Goal: Task Accomplishment & Management: Manage account settings

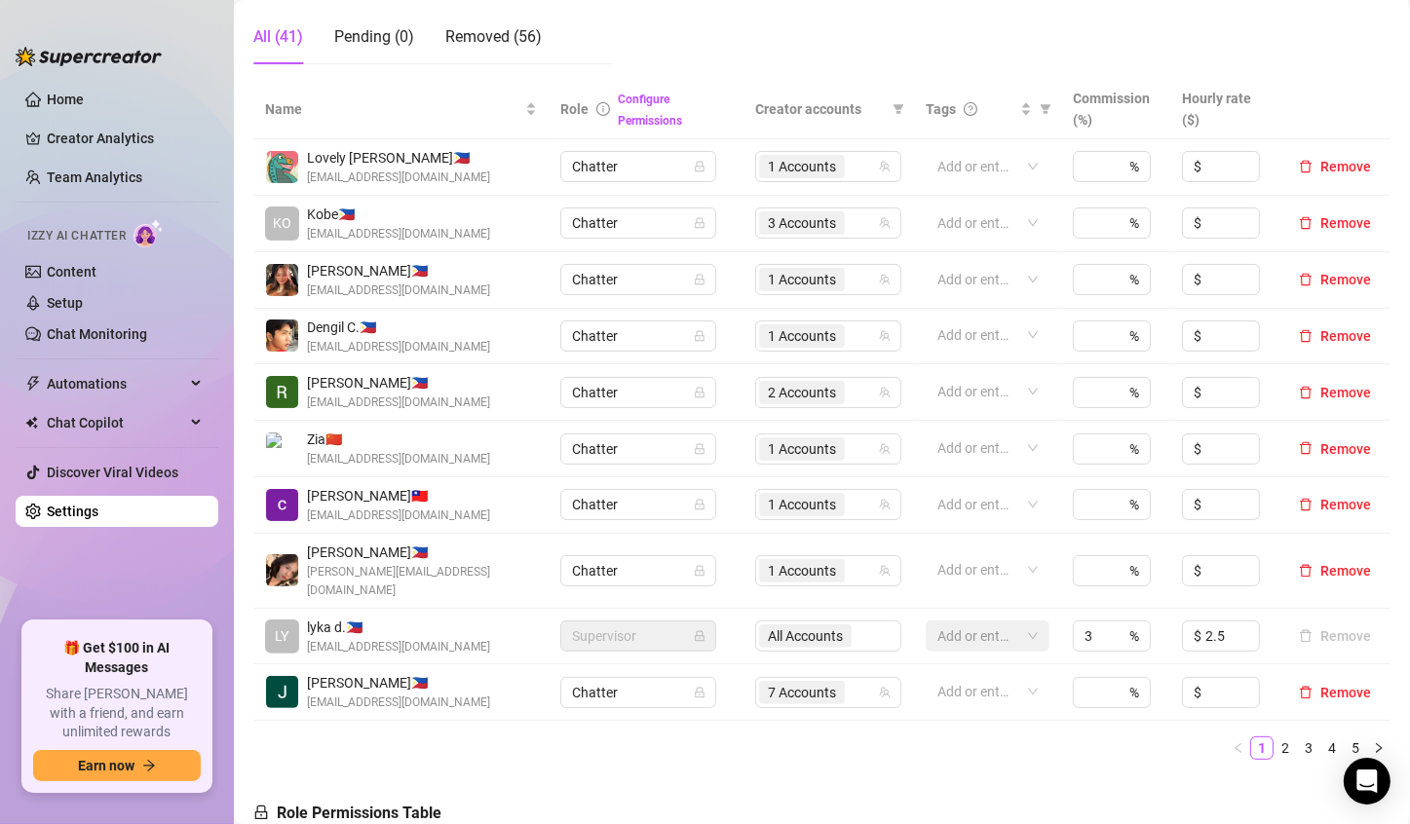
scroll to position [390, 0]
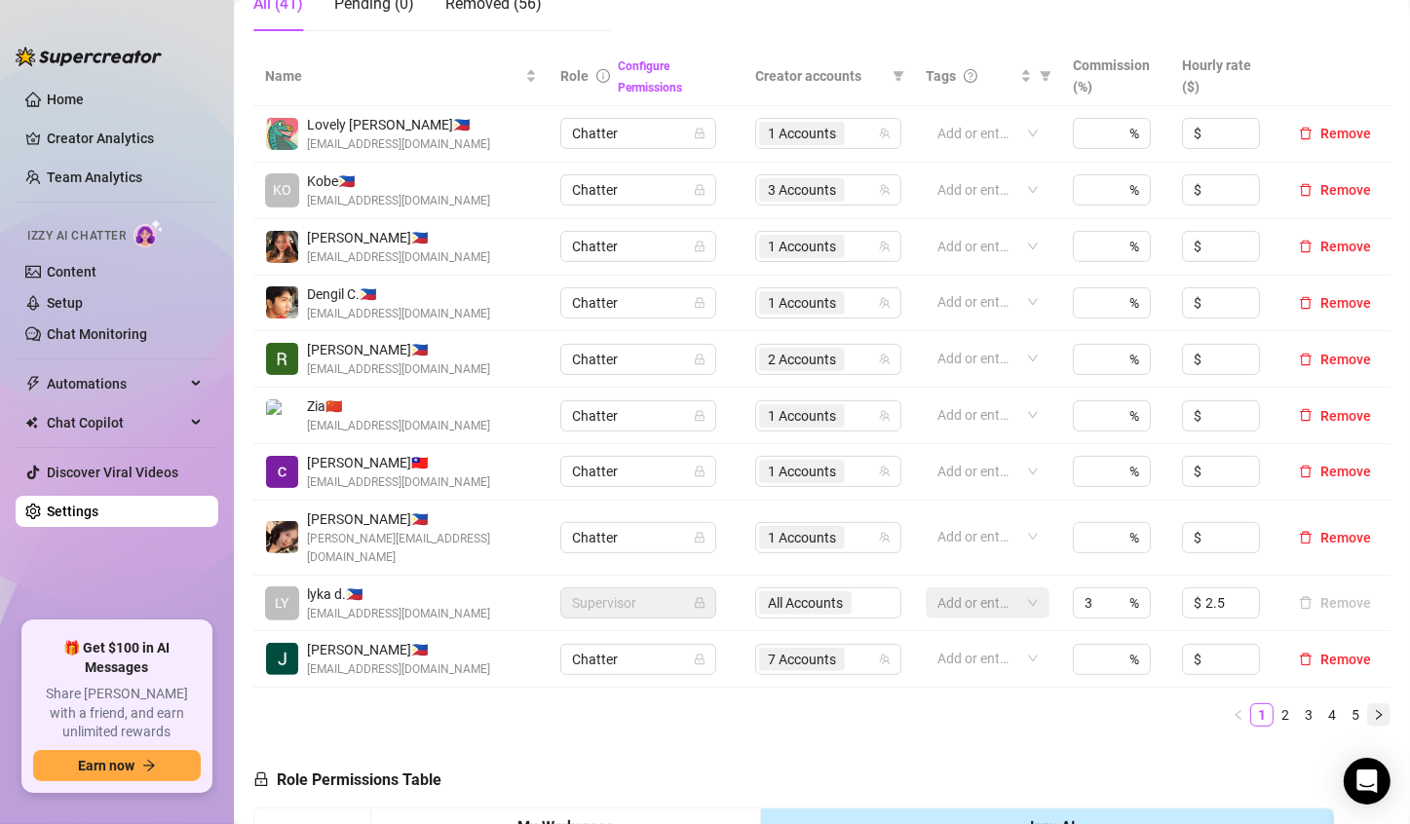
click at [1119, 709] on icon "right" at bounding box center [1379, 715] width 12 height 12
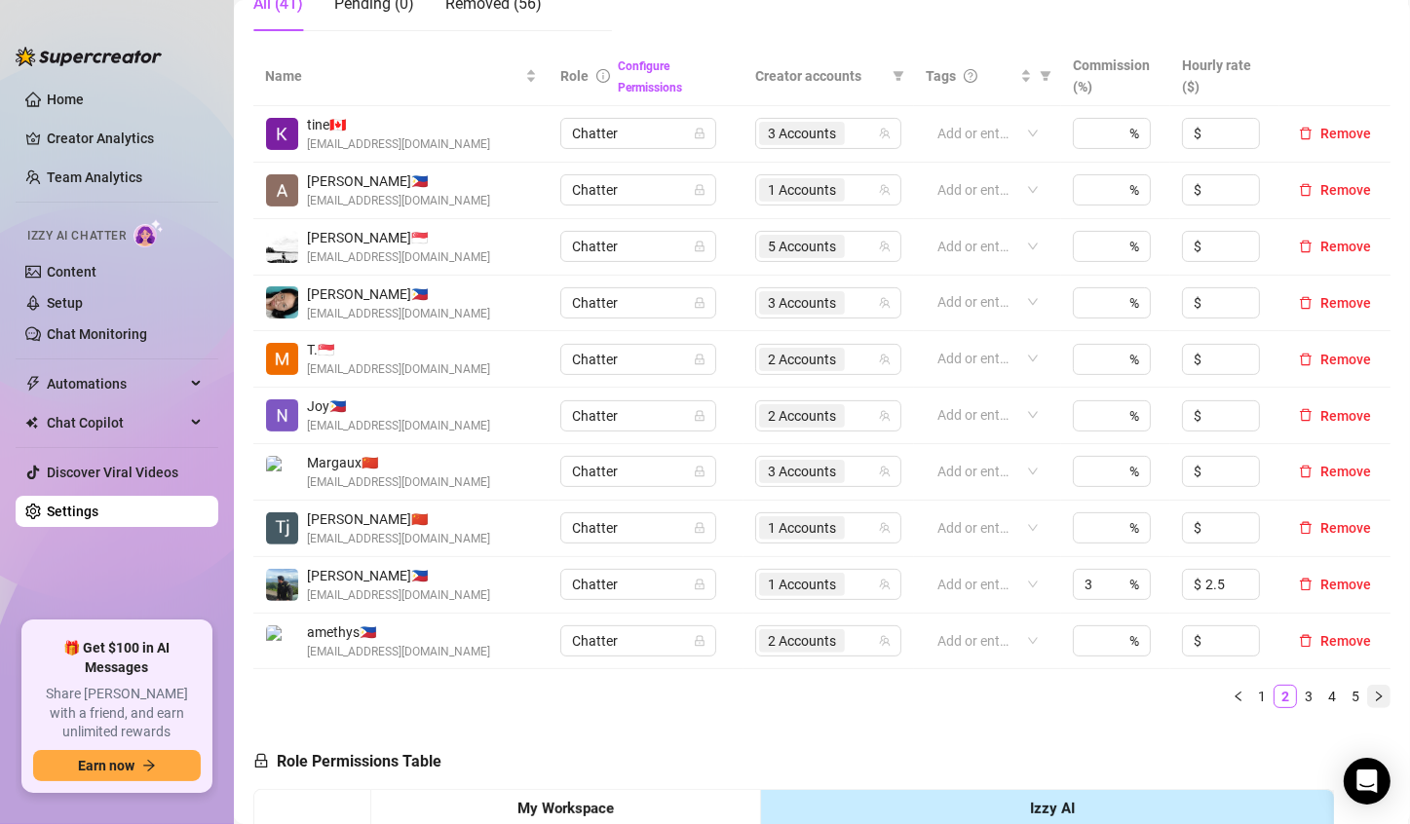
click at [1119, 697] on icon "right" at bounding box center [1379, 697] width 12 height 12
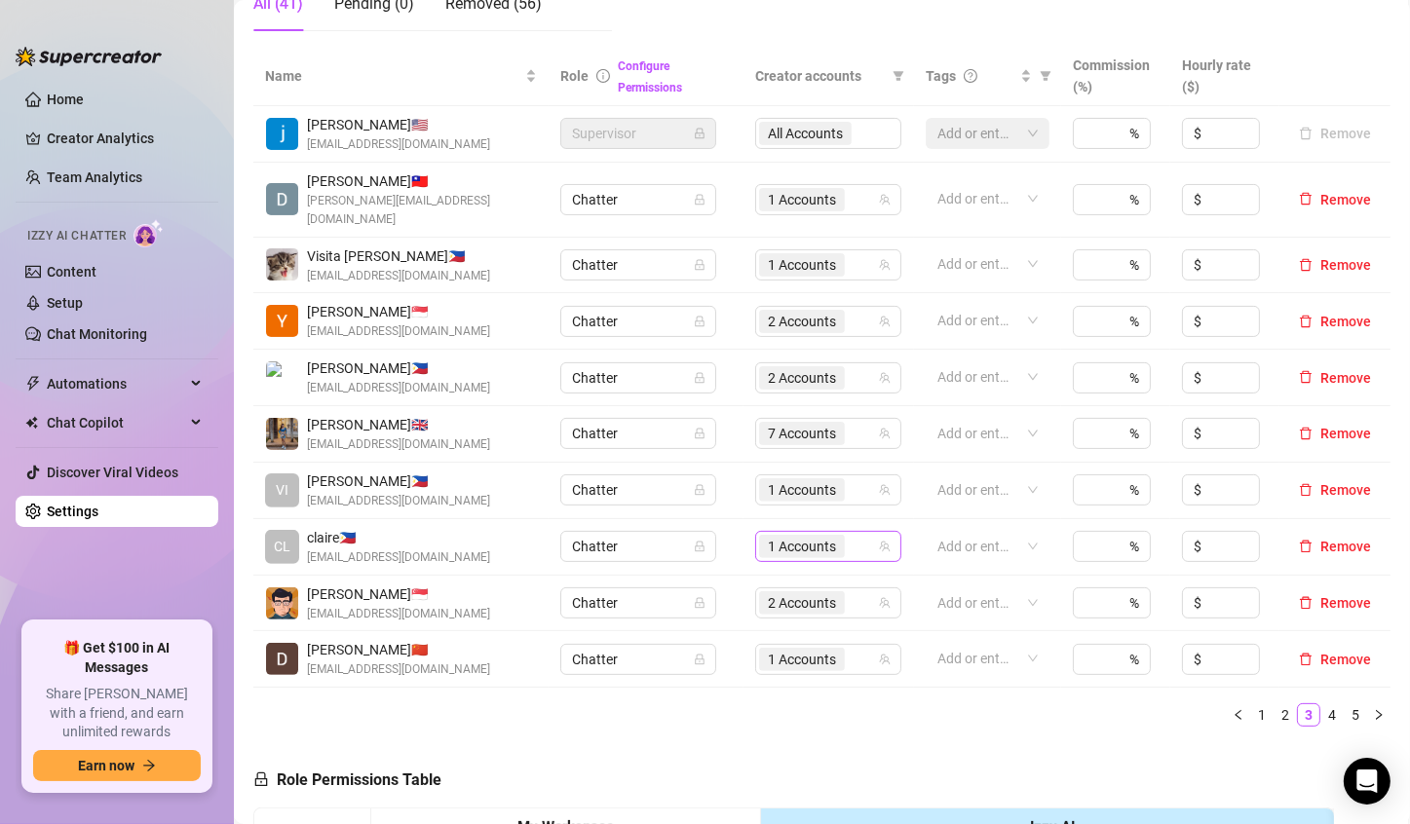
click at [806, 536] on span "1 Accounts" at bounding box center [802, 546] width 68 height 21
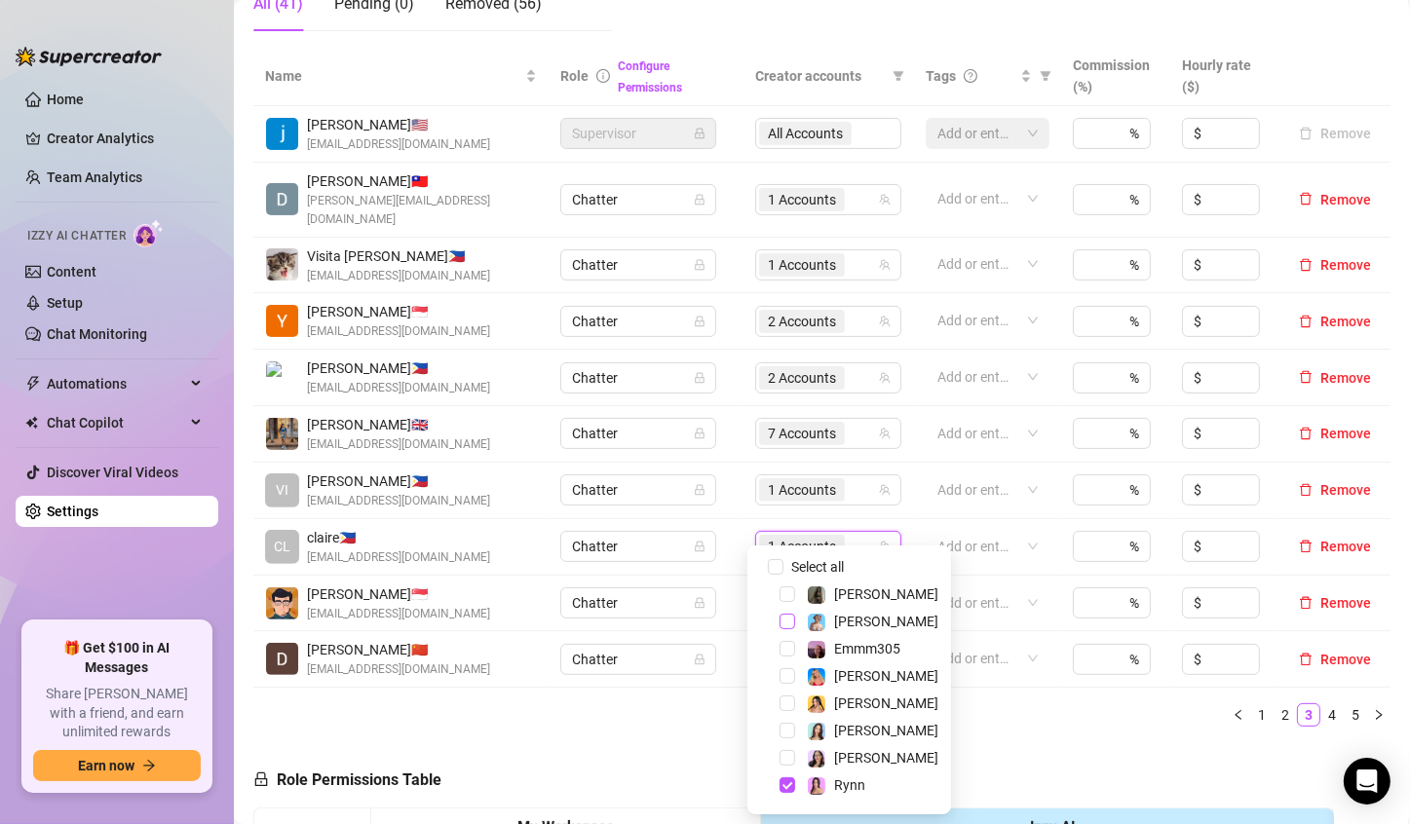
click at [790, 622] on span "Select tree node" at bounding box center [787, 622] width 16 height 16
click at [782, 762] on span "Select tree node" at bounding box center [787, 758] width 16 height 16
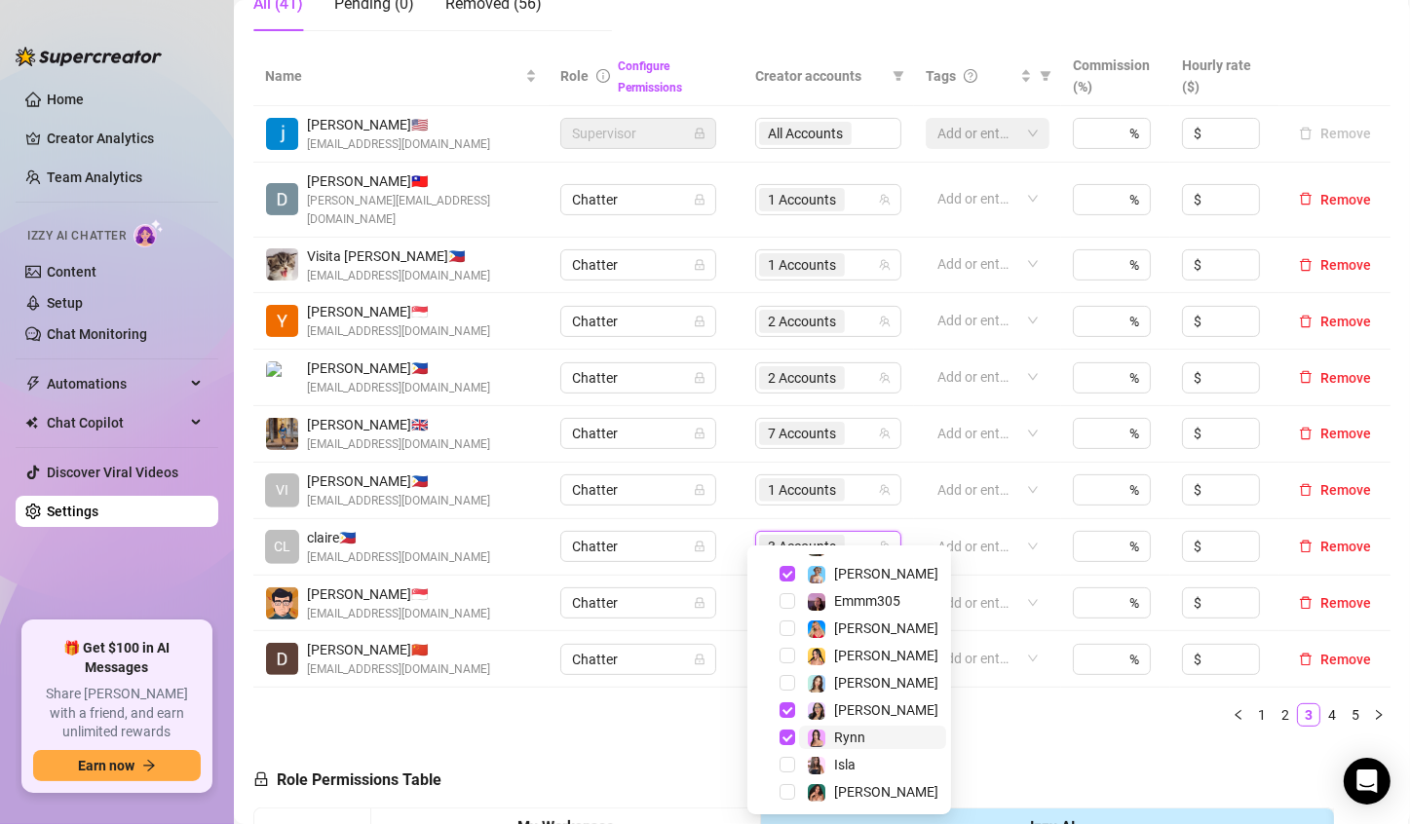
scroll to position [51, 0]
click at [786, 792] on span "Select tree node" at bounding box center [787, 789] width 16 height 16
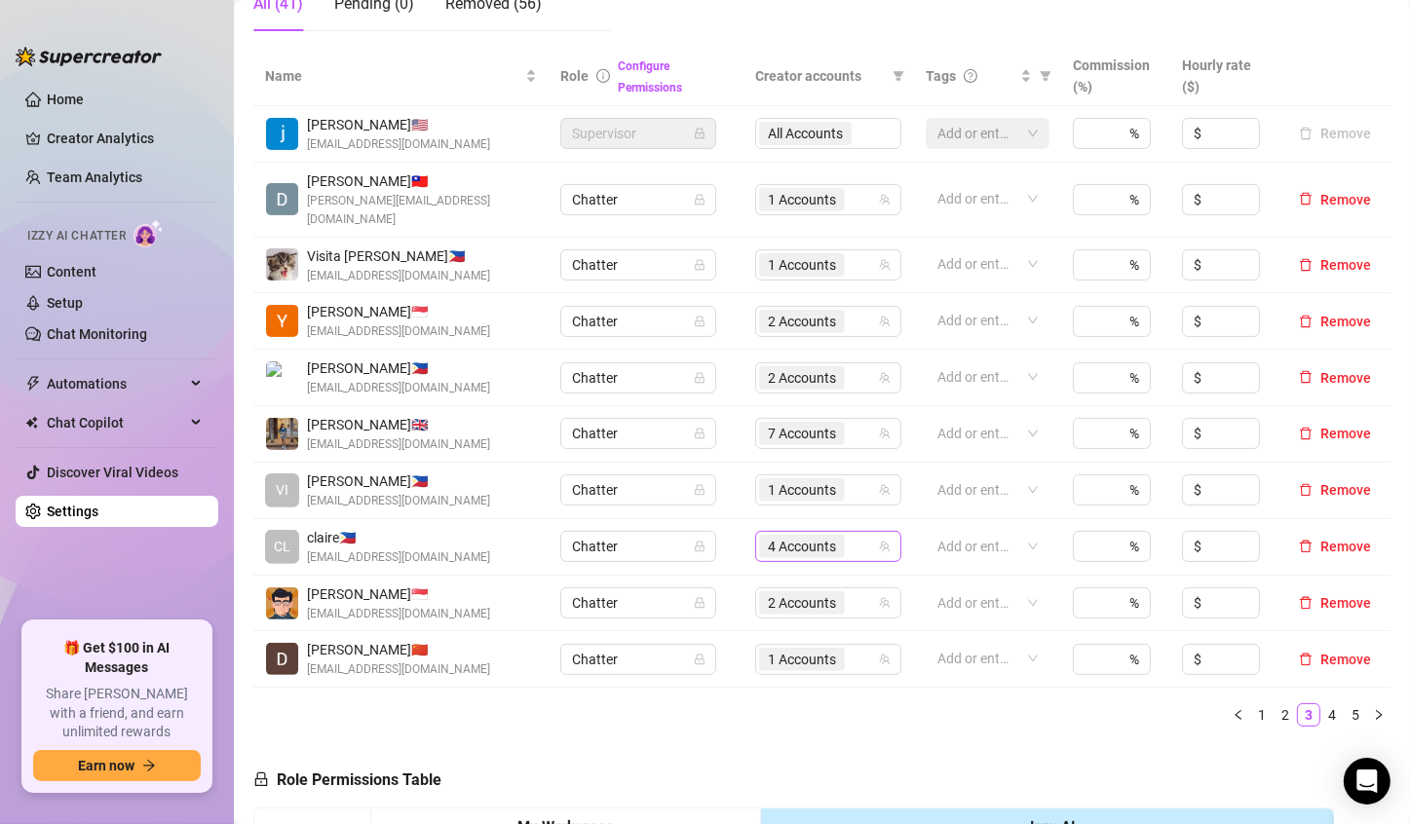
click at [771, 536] on span "4 Accounts" at bounding box center [802, 546] width 68 height 21
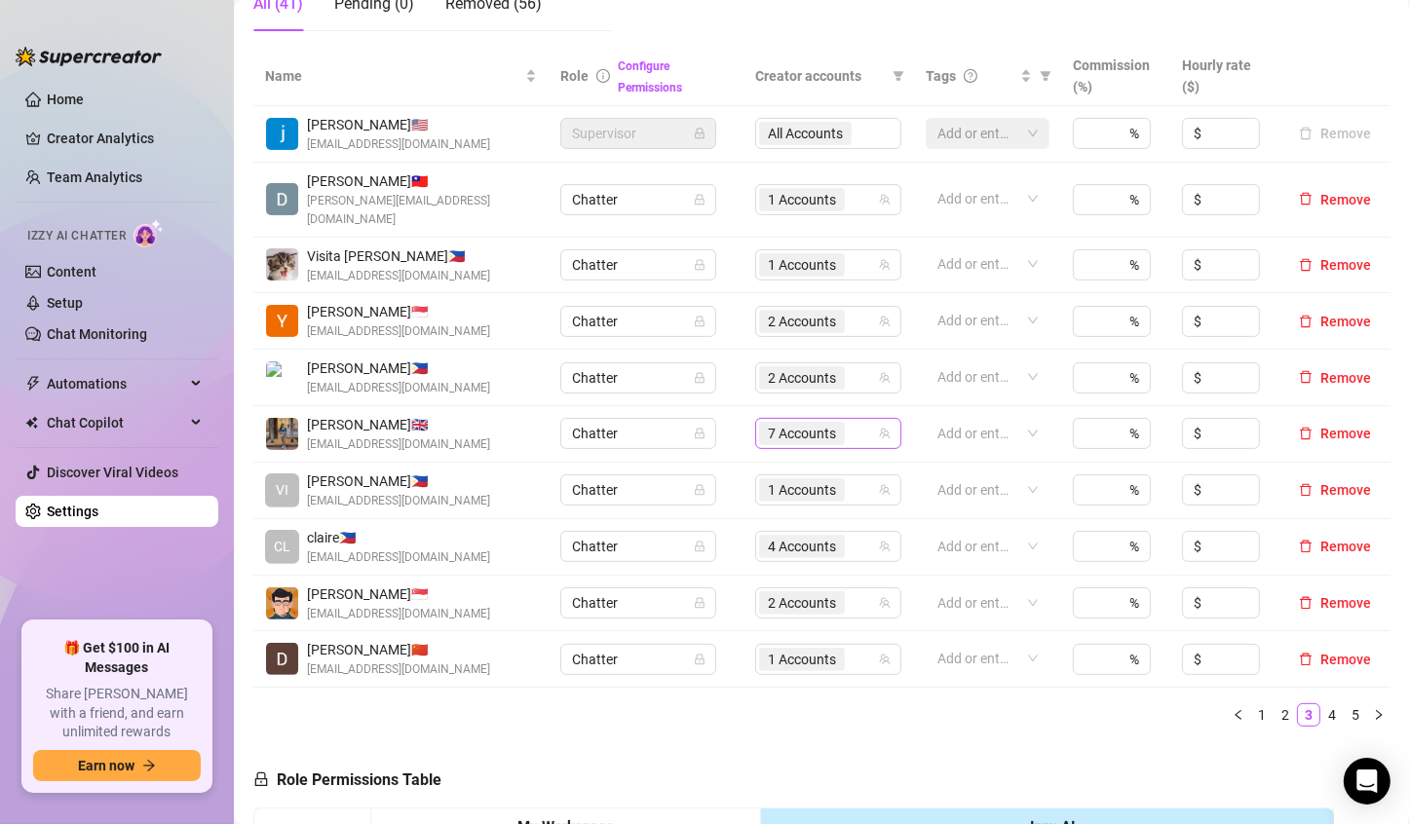
click at [795, 423] on span "7 Accounts" at bounding box center [802, 433] width 68 height 21
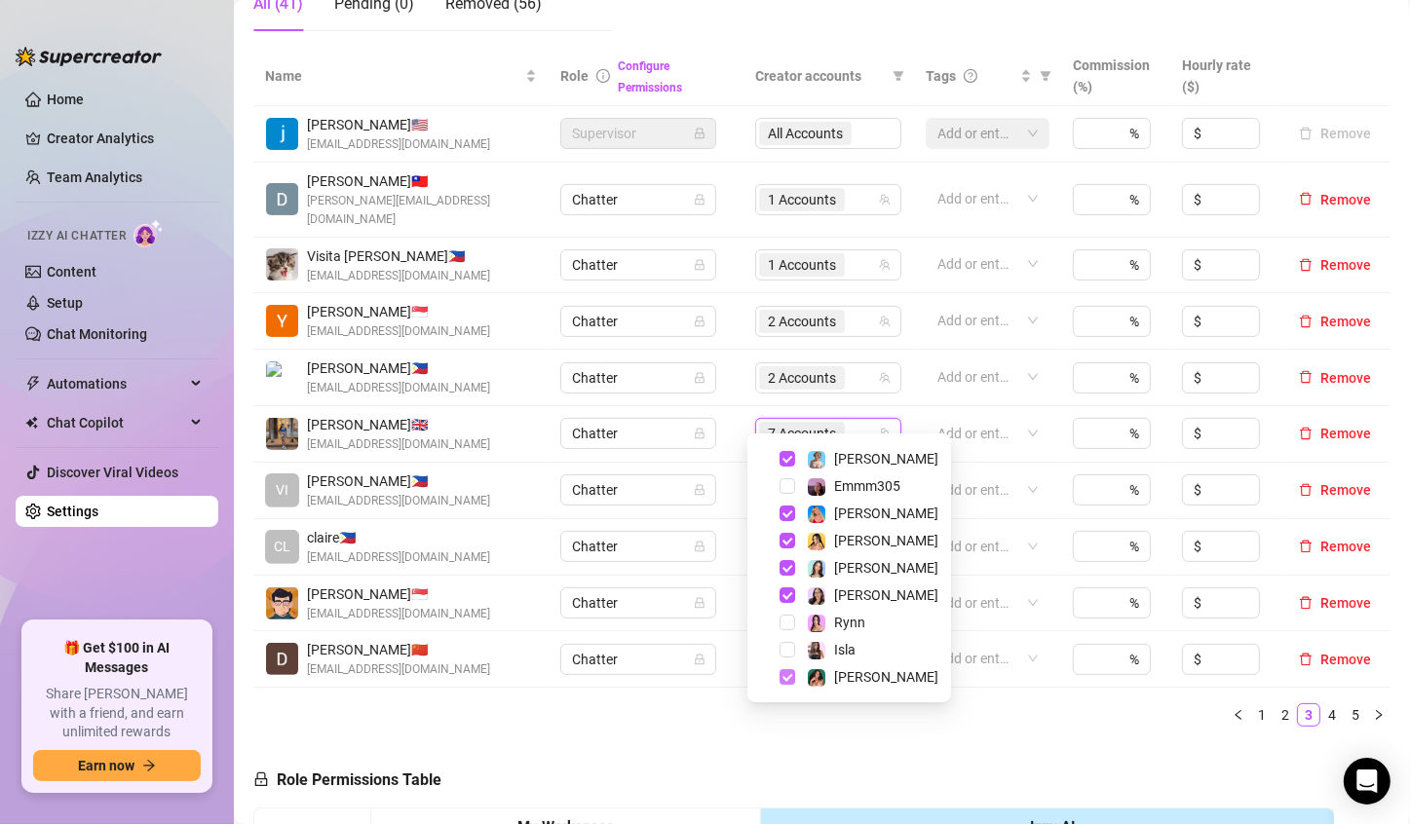
click at [788, 675] on span "Select tree node" at bounding box center [787, 677] width 16 height 16
click at [783, 461] on span "Select tree node" at bounding box center [787, 459] width 16 height 16
click at [782, 596] on span "Select tree node" at bounding box center [787, 595] width 16 height 16
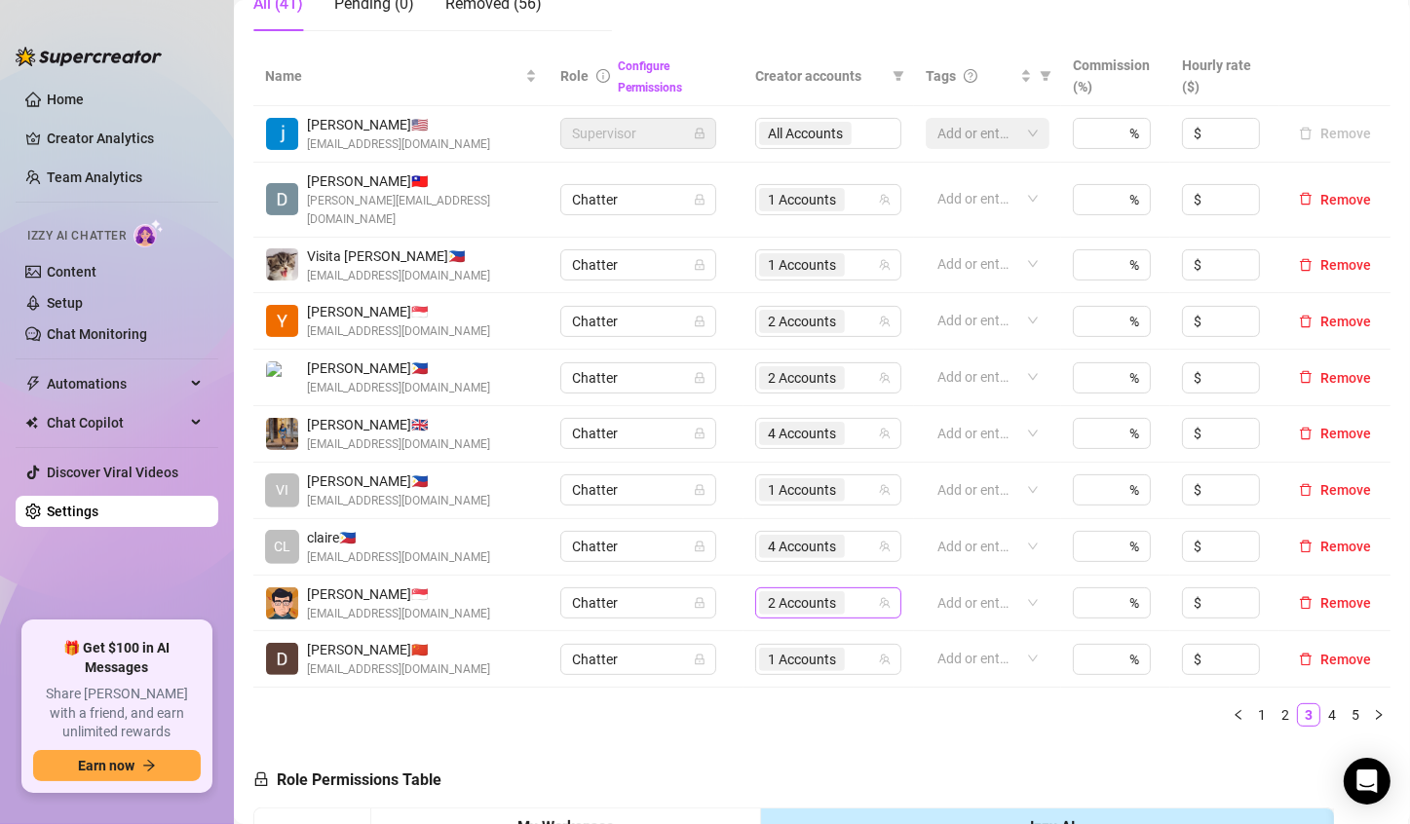
click at [782, 592] on span "2 Accounts" at bounding box center [802, 602] width 68 height 21
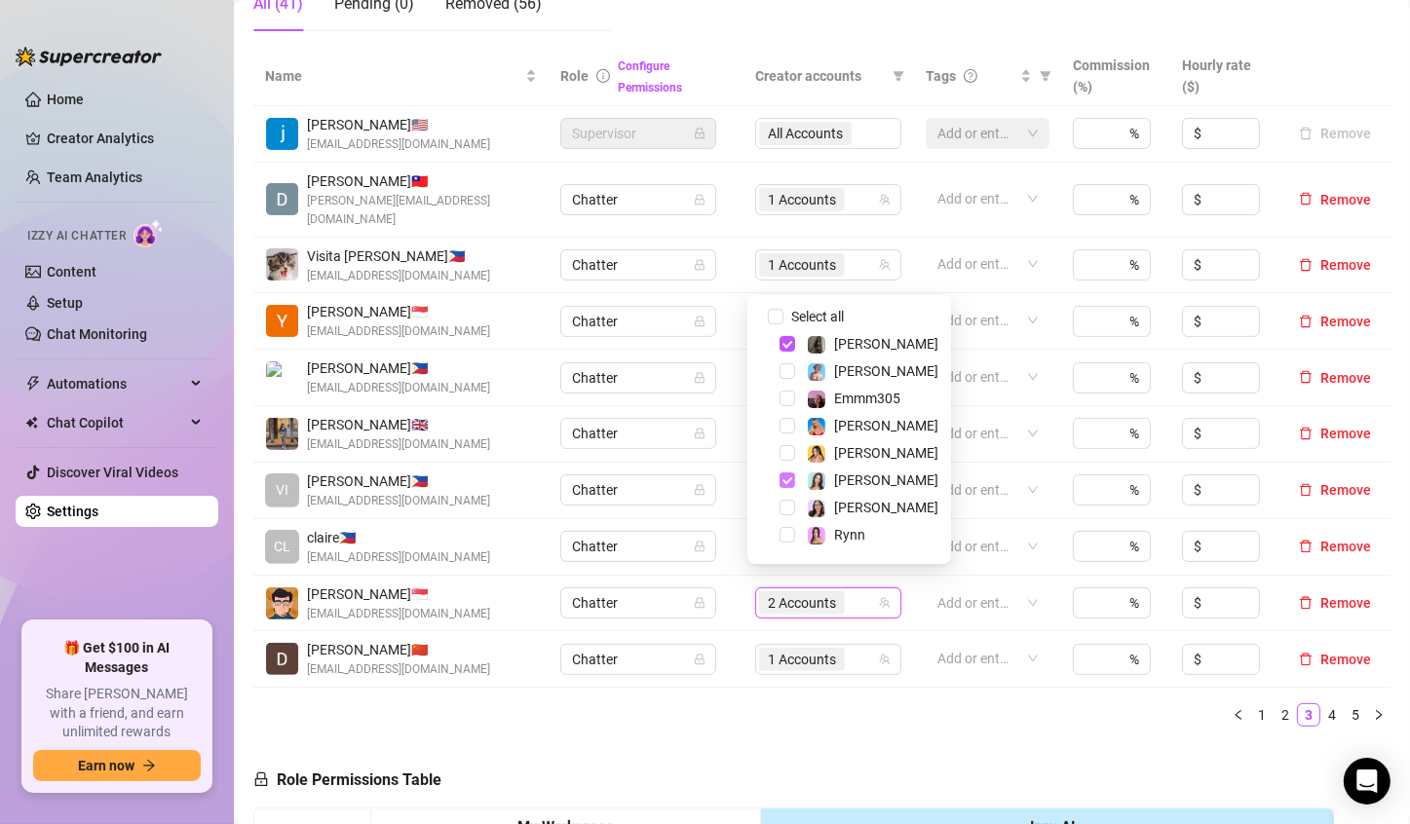
click at [782, 484] on span "Select tree node" at bounding box center [787, 481] width 16 height 16
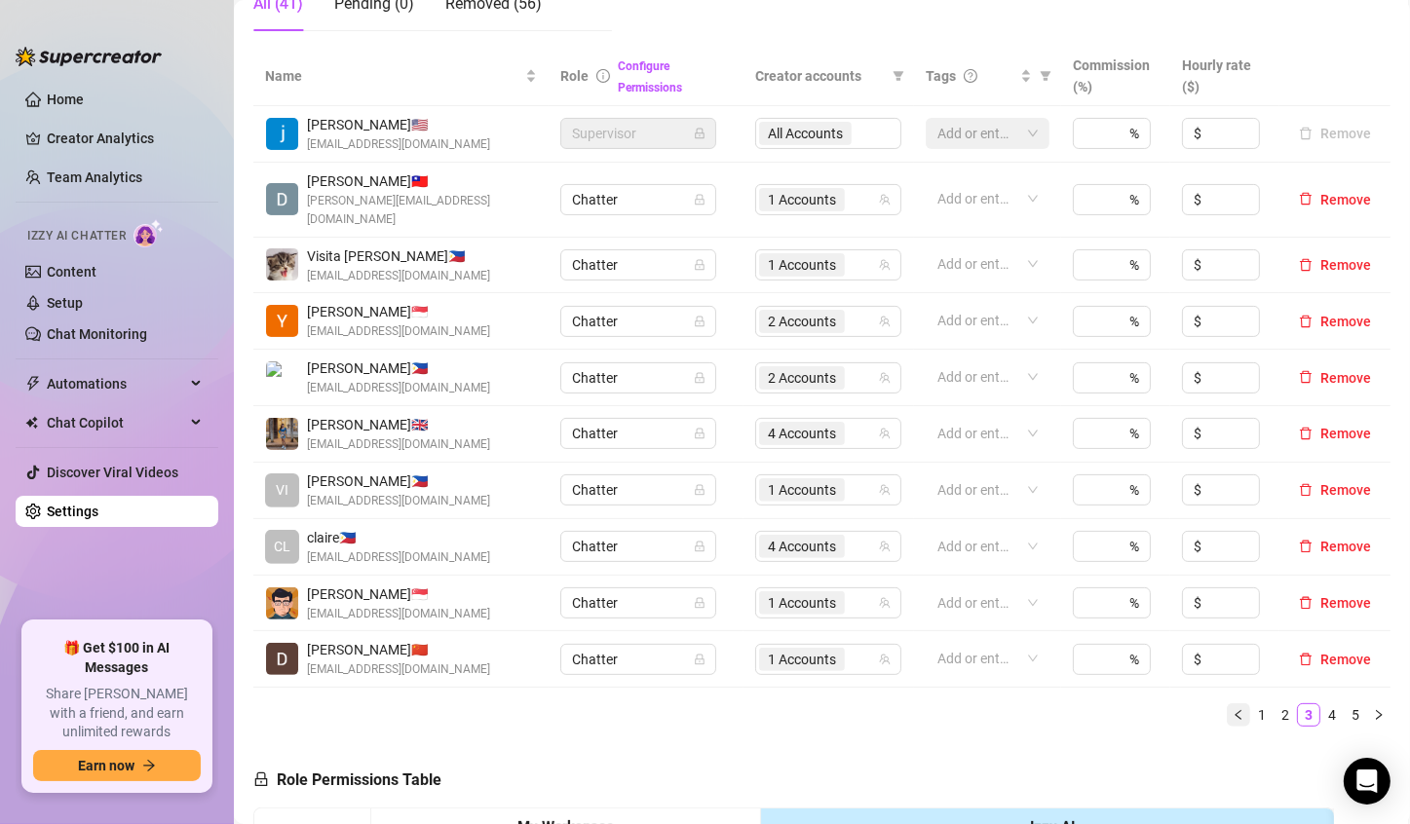
click at [1119, 709] on icon "left" at bounding box center [1238, 715] width 12 height 12
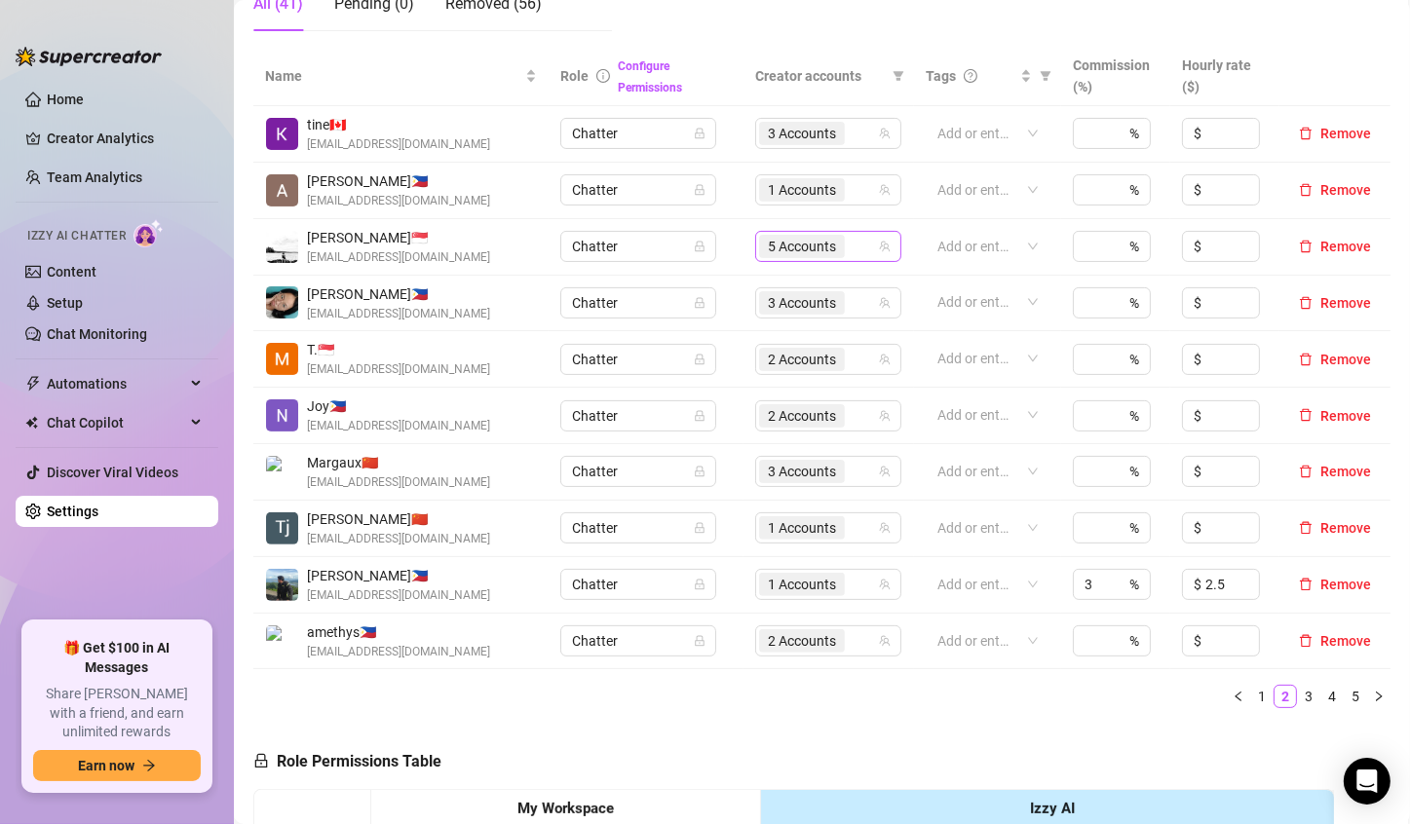
click at [771, 257] on span "5 Accounts" at bounding box center [802, 246] width 86 height 23
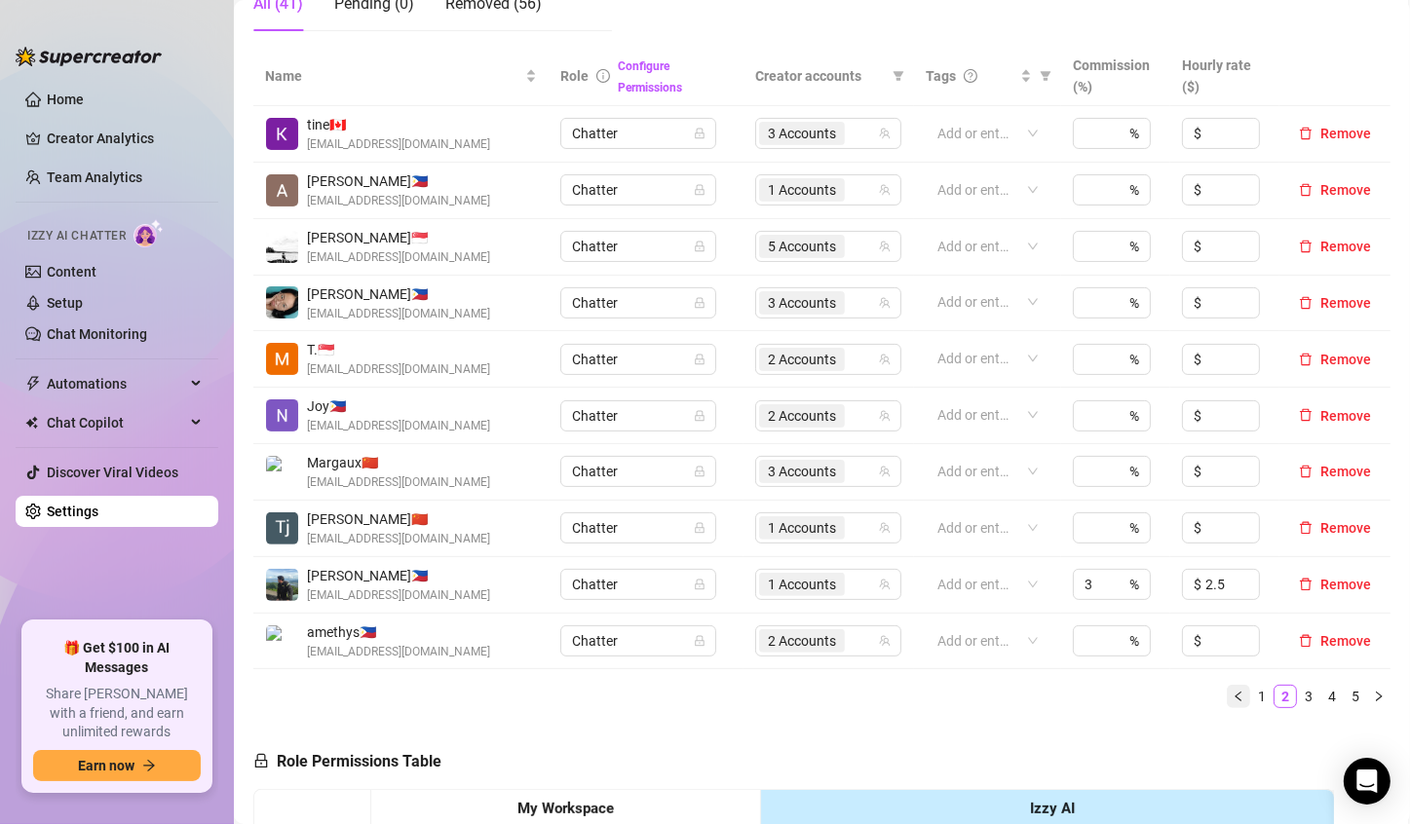
click at [1119, 698] on icon "left" at bounding box center [1238, 697] width 12 height 12
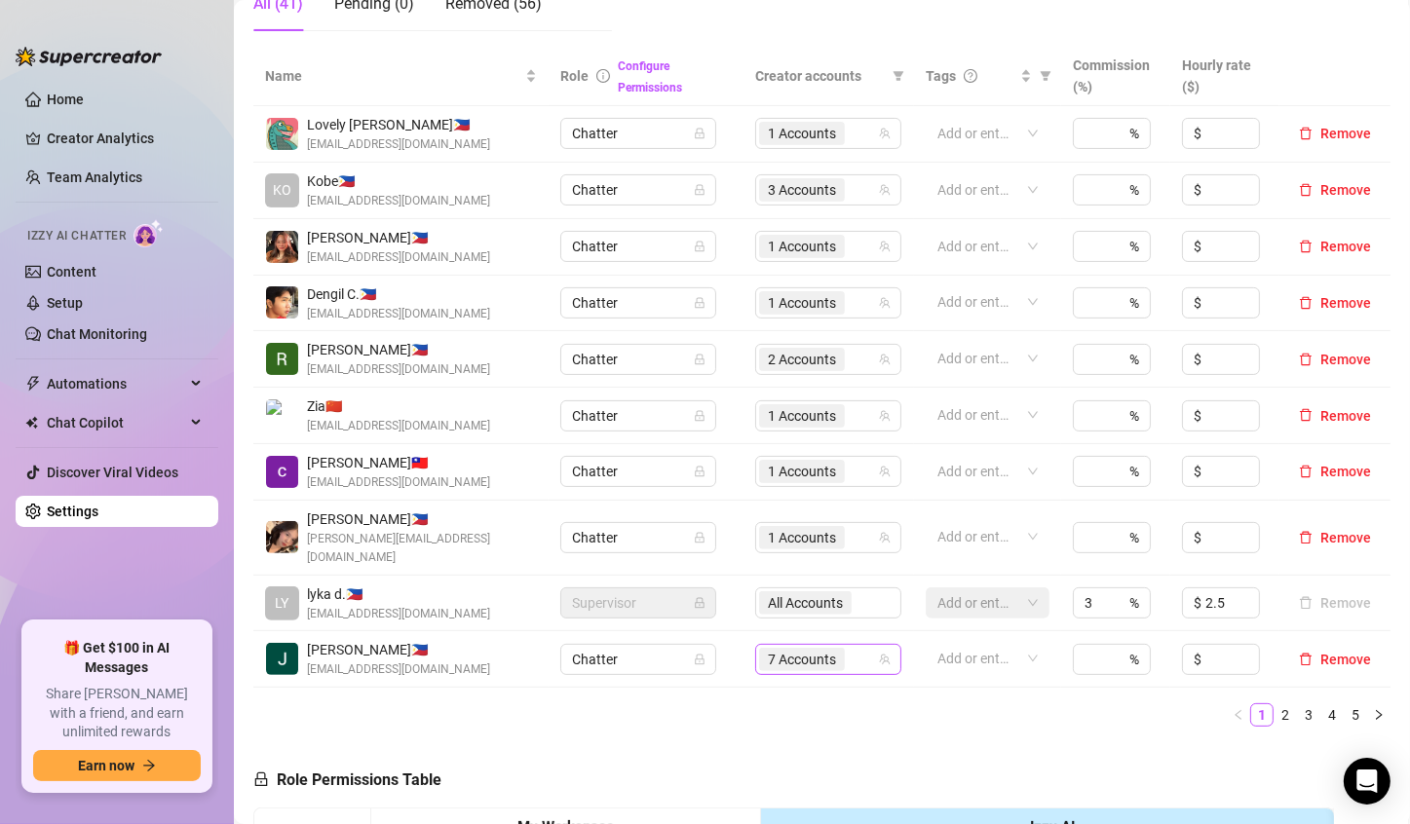
click at [792, 649] on span "7 Accounts" at bounding box center [802, 659] width 68 height 21
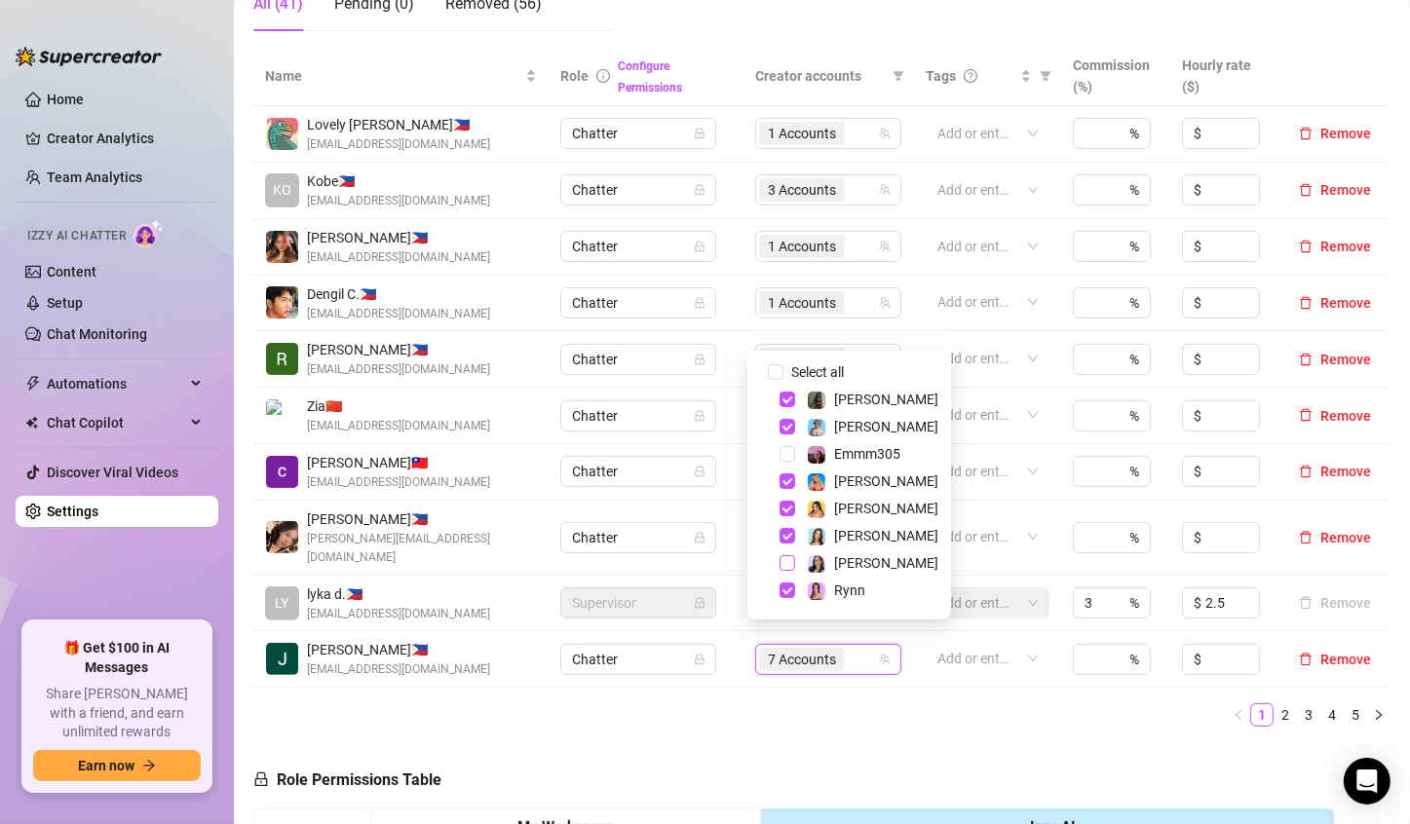
click at [784, 567] on span "Select tree node" at bounding box center [787, 563] width 16 height 16
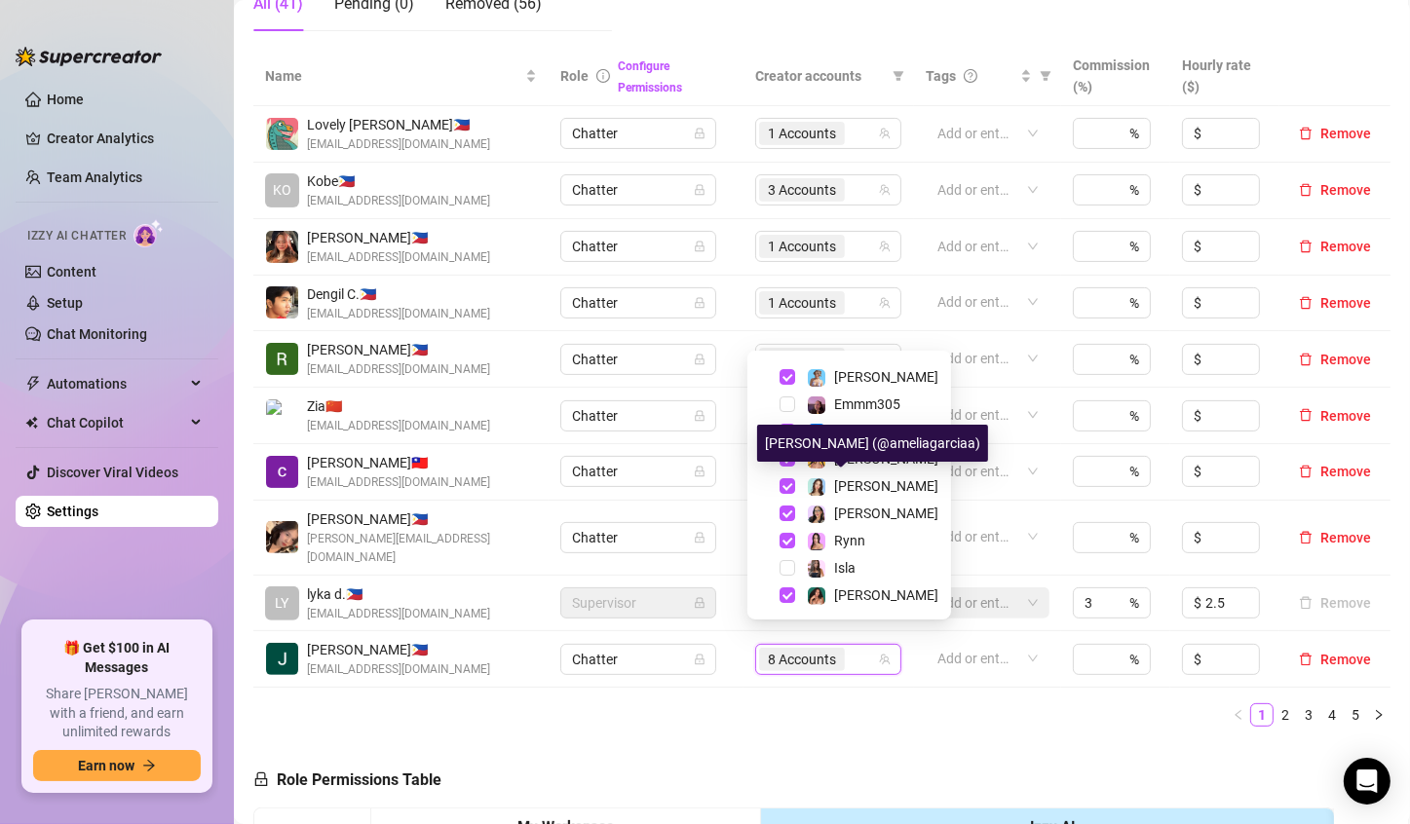
scroll to position [51, 0]
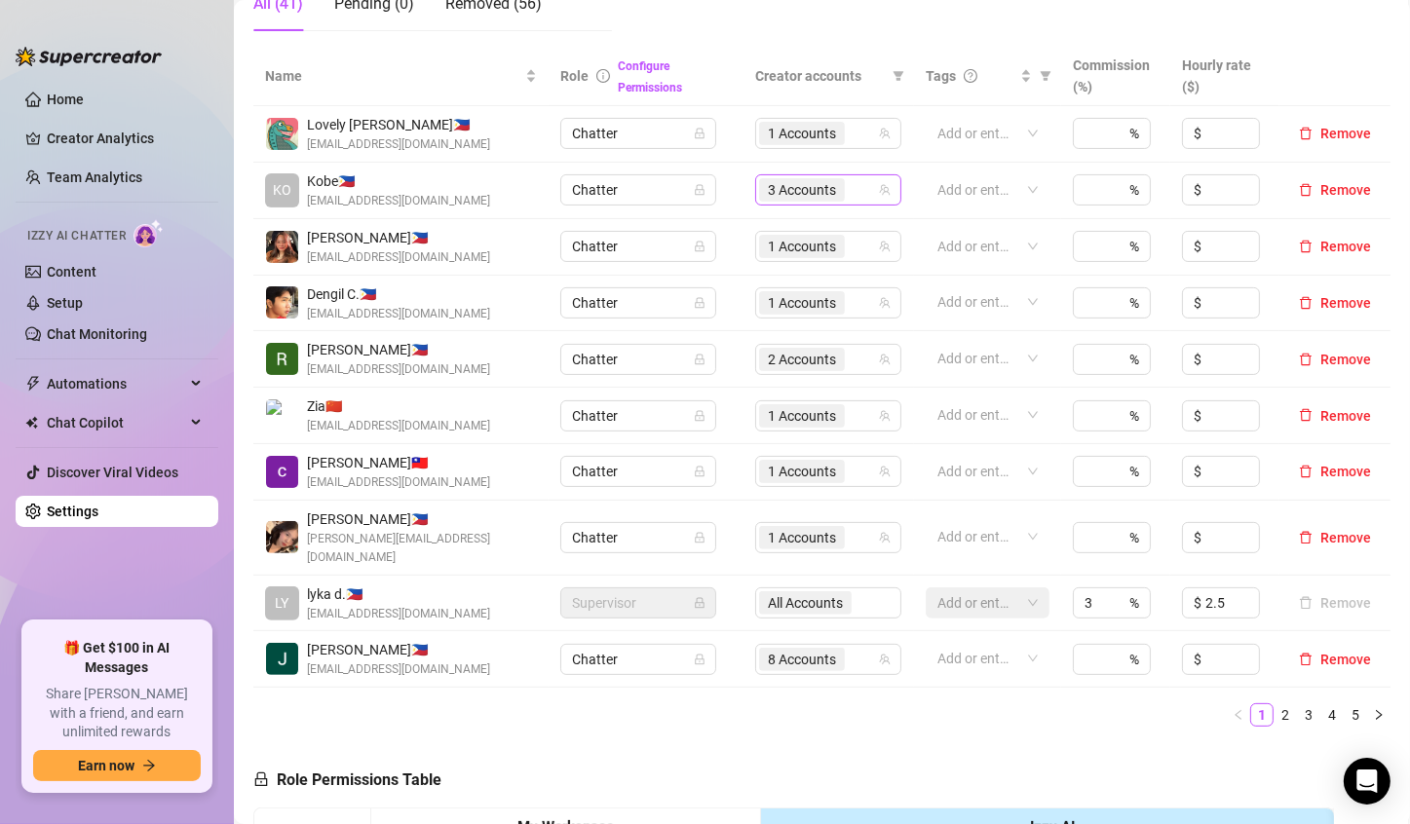
click at [790, 194] on span "3 Accounts" at bounding box center [802, 189] width 68 height 21
